Goal: Task Accomplishment & Management: Manage account settings

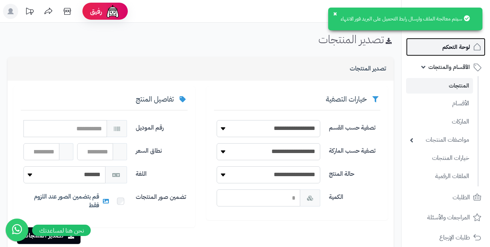
click at [446, 47] on span "لوحة التحكم" at bounding box center [457, 47] width 28 height 11
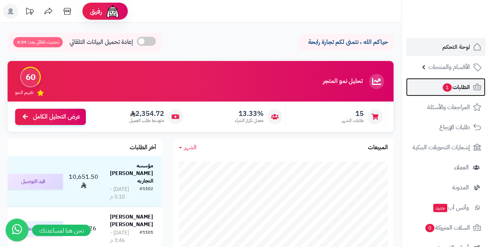
click at [450, 83] on span "الطلبات 1" at bounding box center [456, 87] width 28 height 11
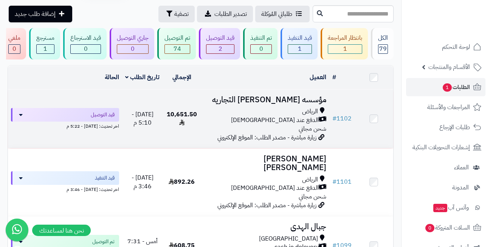
scroll to position [76, 0]
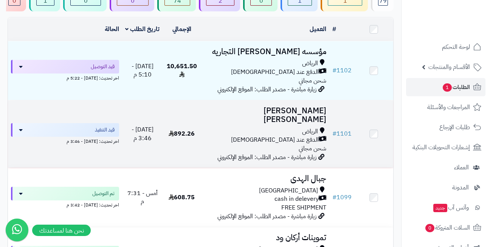
click at [265, 115] on h3 "عبد الله سعيد باقازي باقازي" at bounding box center [265, 114] width 122 height 17
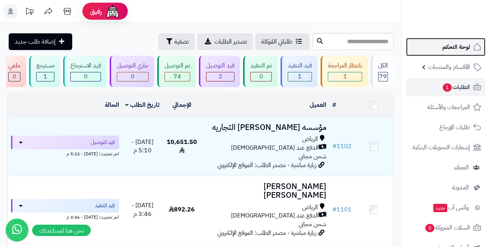
click at [450, 42] on span "لوحة التحكم" at bounding box center [457, 47] width 28 height 11
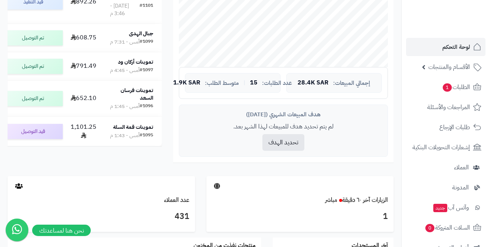
scroll to position [227, 0]
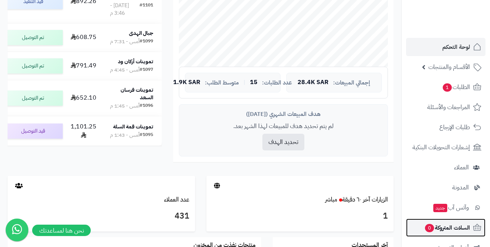
click at [450, 227] on span "السلات المتروكة 0" at bounding box center [448, 227] width 46 height 11
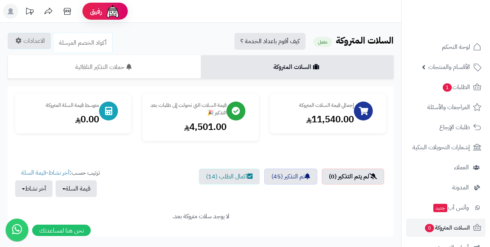
click at [138, 141] on div "قيمة السلات التي تحولت إلى طلبات بعد التذكير 🎉 4,501.00" at bounding box center [201, 121] width 128 height 54
click at [140, 113] on div "قيمة السلات التي تحولت إلى طلبات بعد التذكير 🎉 4,501.00" at bounding box center [201, 121] width 128 height 54
click at [166, 113] on div "قيمة السلات التي تحولت إلى طلبات بعد التذكير 🎉" at bounding box center [188, 107] width 76 height 15
click at [137, 108] on div "متوسط قيمة السلة المتروكة 0.00" at bounding box center [73, 117] width 128 height 47
